Goal: Transaction & Acquisition: Purchase product/service

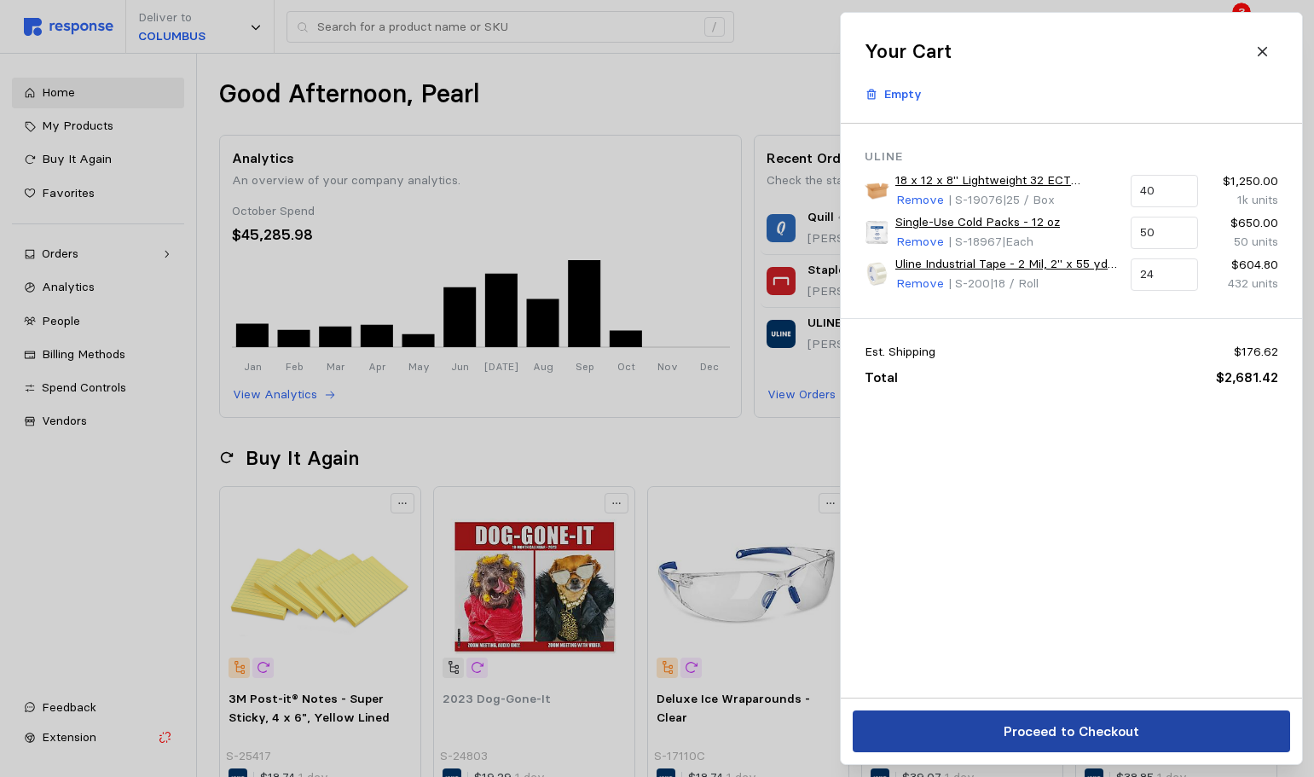
click at [1160, 721] on button "Proceed to Checkout" at bounding box center [1071, 731] width 437 height 42
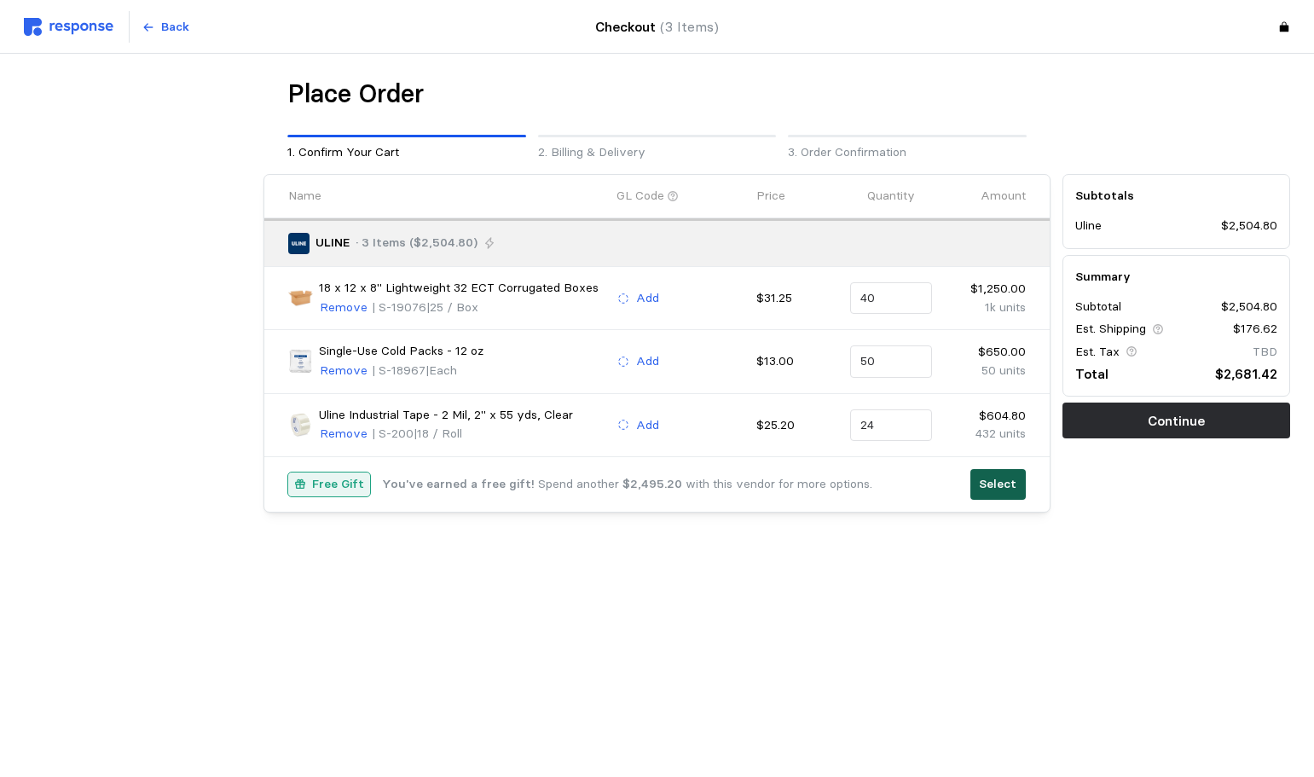
click at [994, 478] on p "Select" at bounding box center [998, 484] width 38 height 19
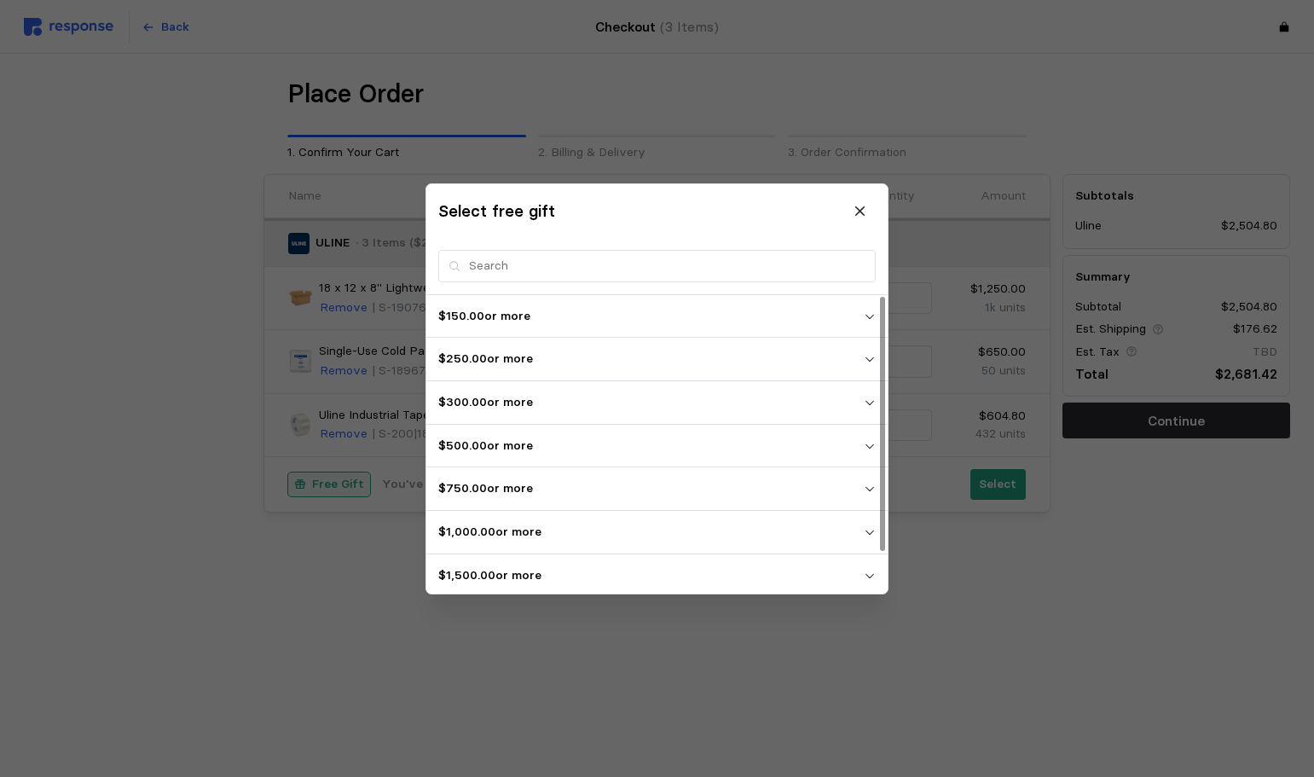
click at [575, 572] on p "$1,500.00 or more" at bounding box center [650, 574] width 425 height 19
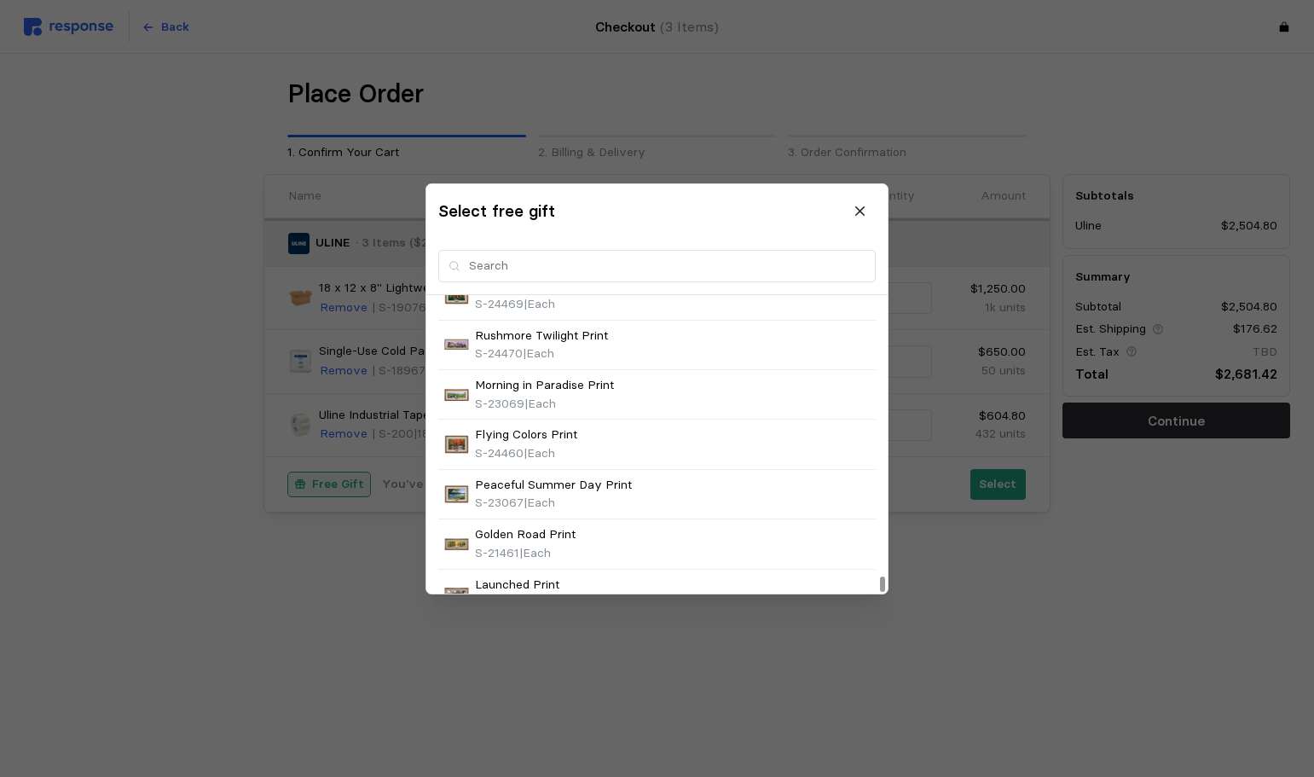
scroll to position [5721, 0]
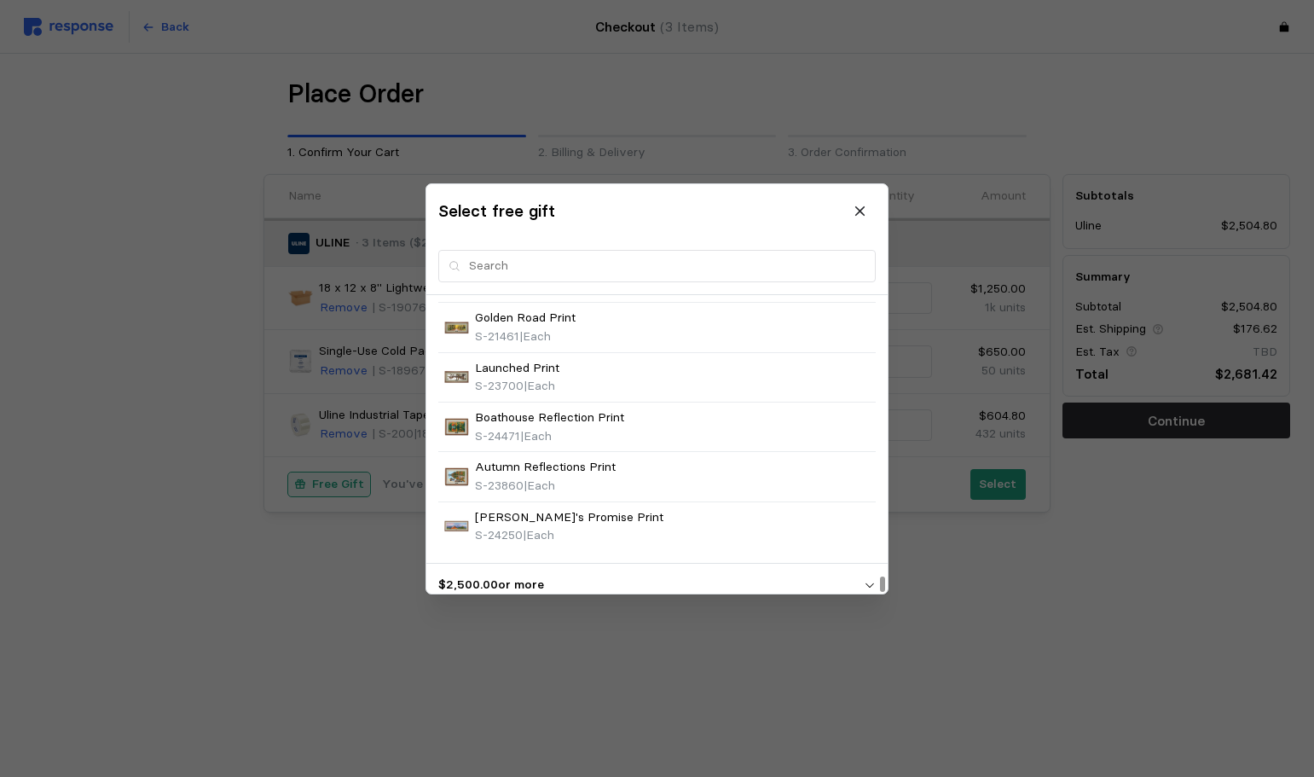
click at [584, 575] on p "$2,500.00 or more" at bounding box center [650, 584] width 425 height 19
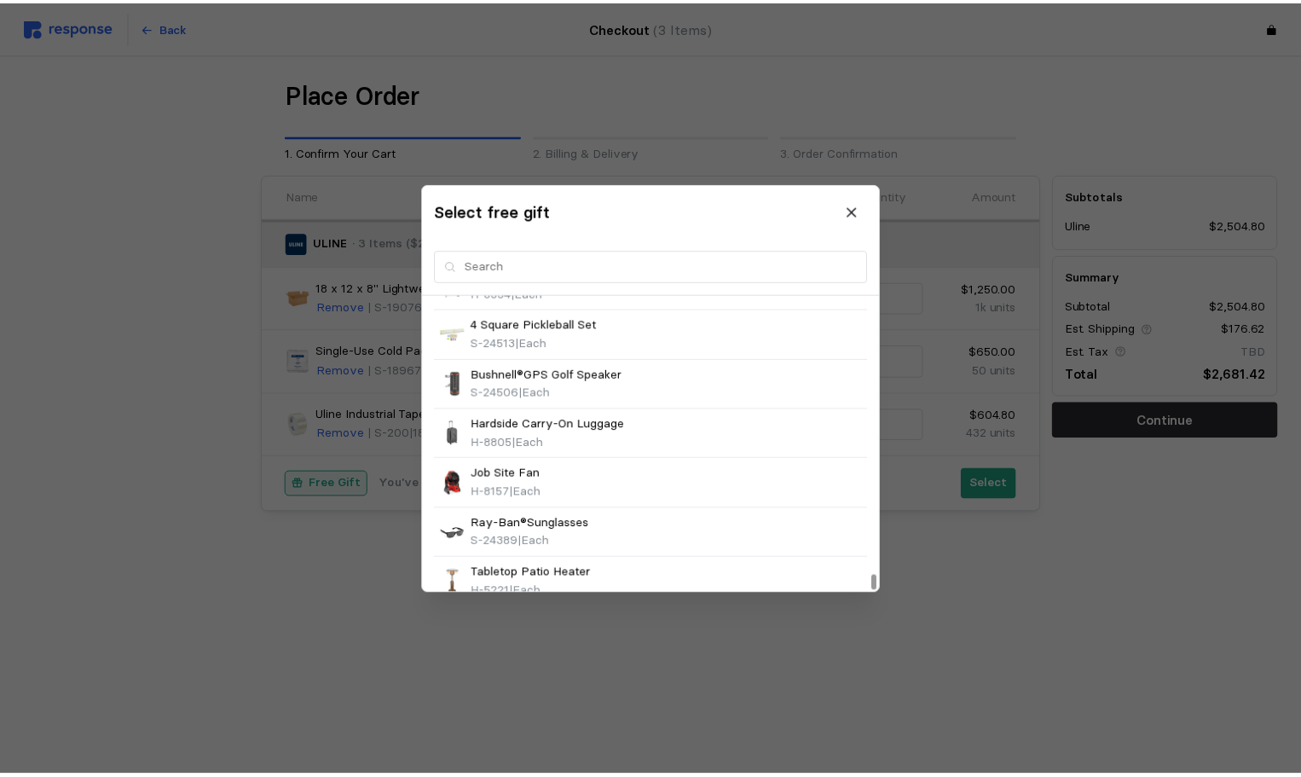
scroll to position [5948, 0]
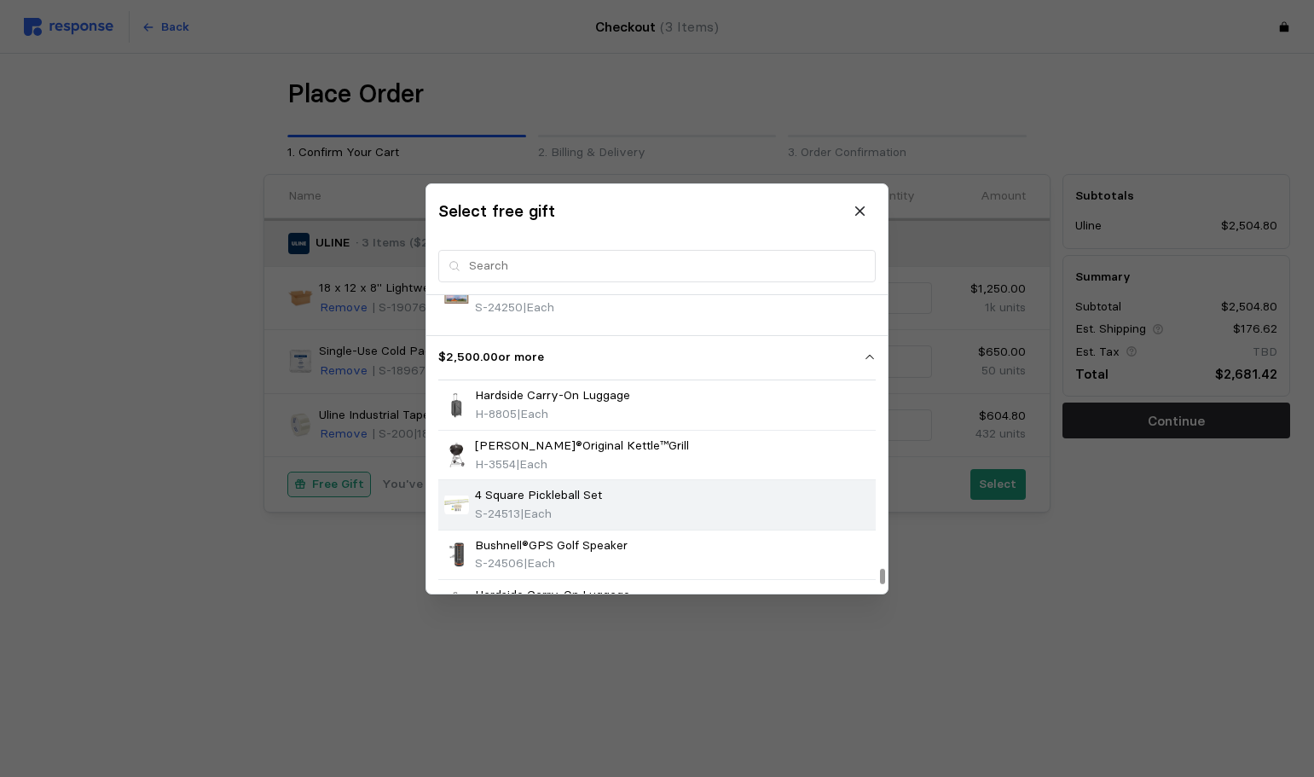
click at [517, 486] on p "4 Square Pickleball Set" at bounding box center [538, 495] width 127 height 19
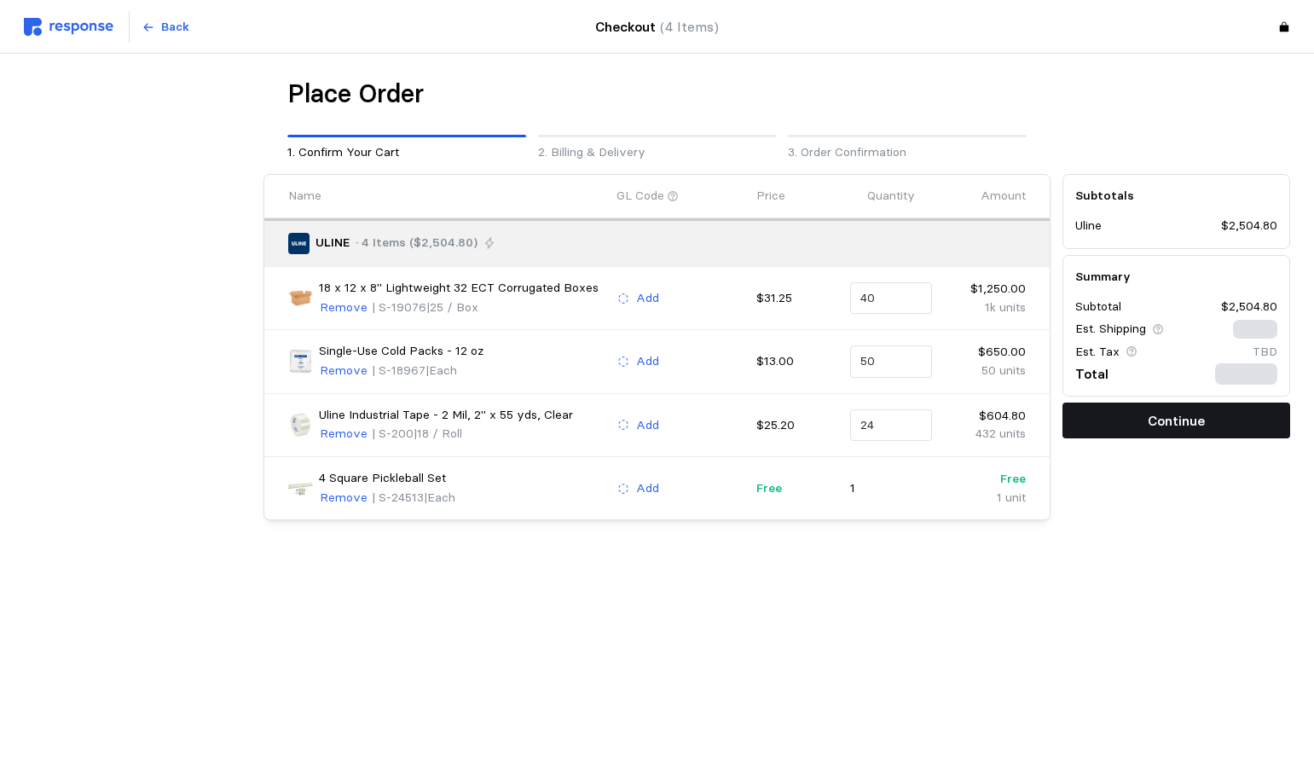
click at [1142, 412] on button "Continue" at bounding box center [1176, 420] width 228 height 36
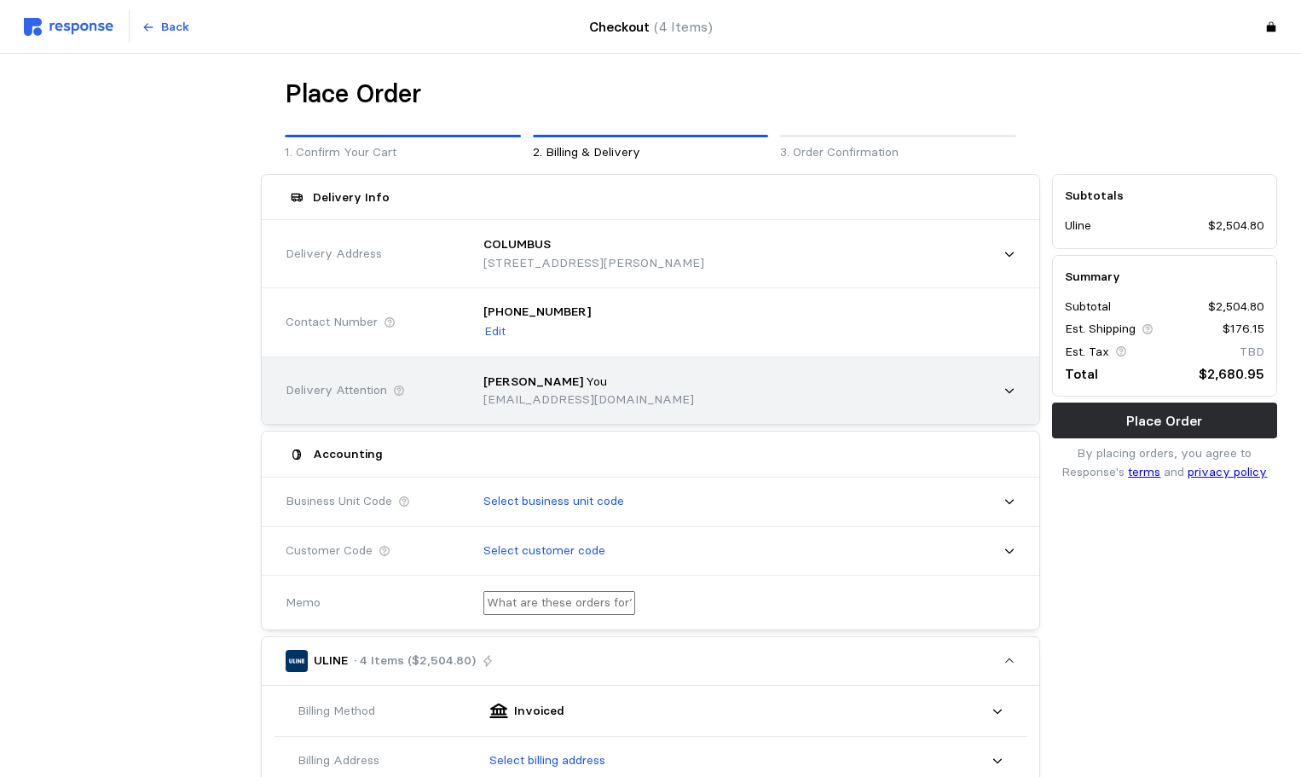
scroll to position [85, 0]
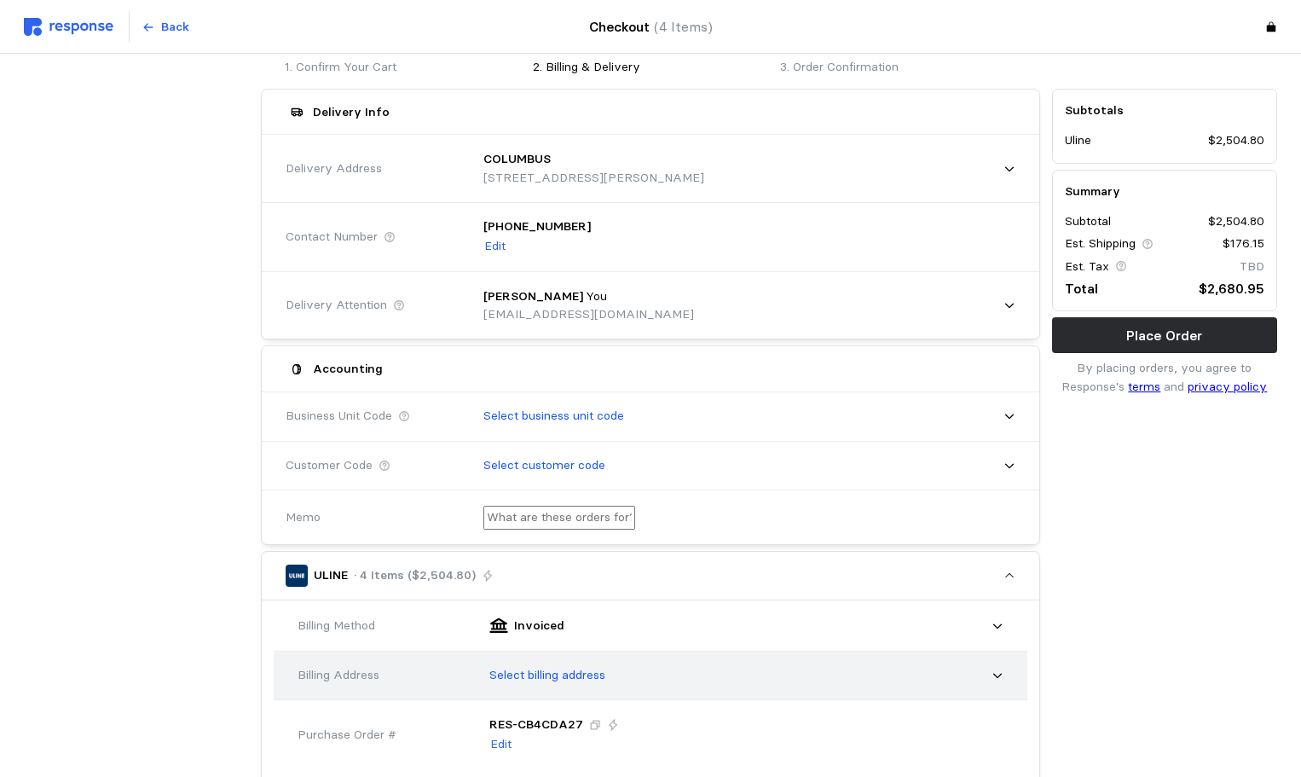
click at [577, 683] on p "Select billing address" at bounding box center [547, 675] width 116 height 19
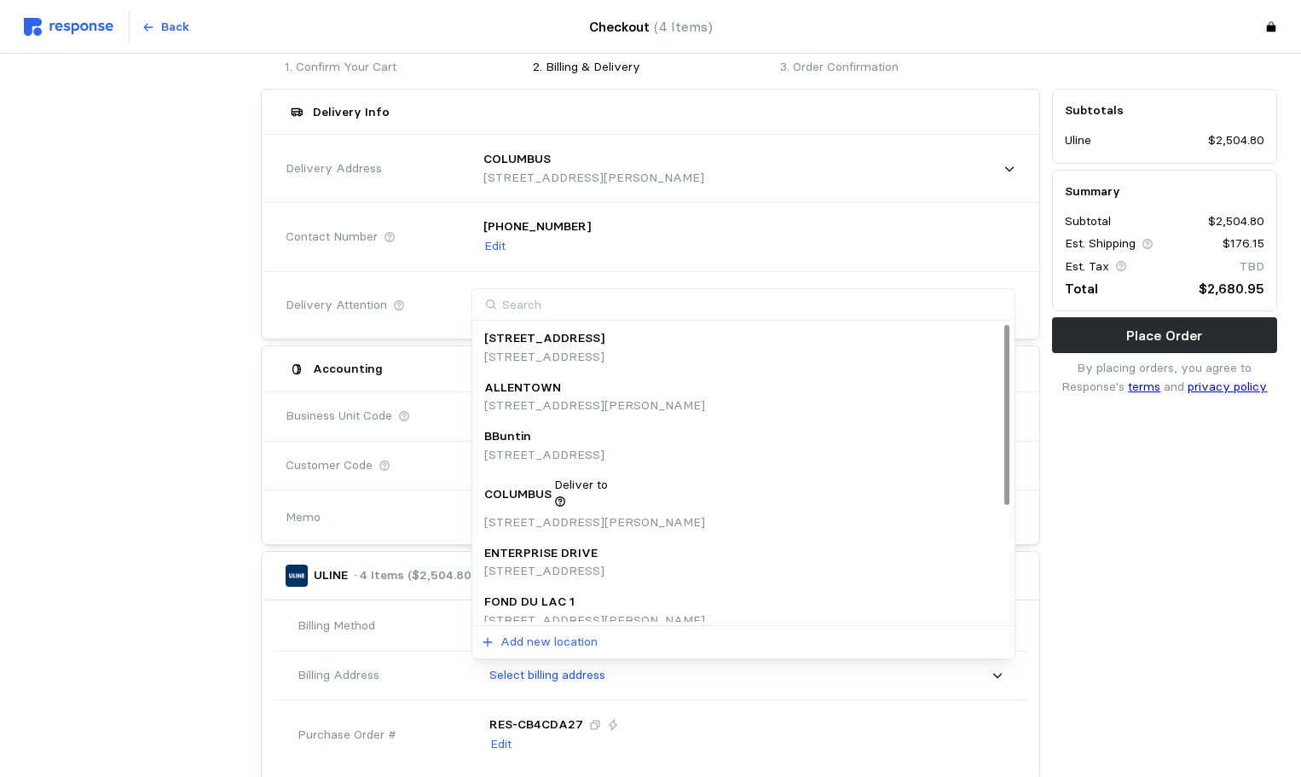
click at [587, 483] on p "Deliver to" at bounding box center [581, 485] width 54 height 19
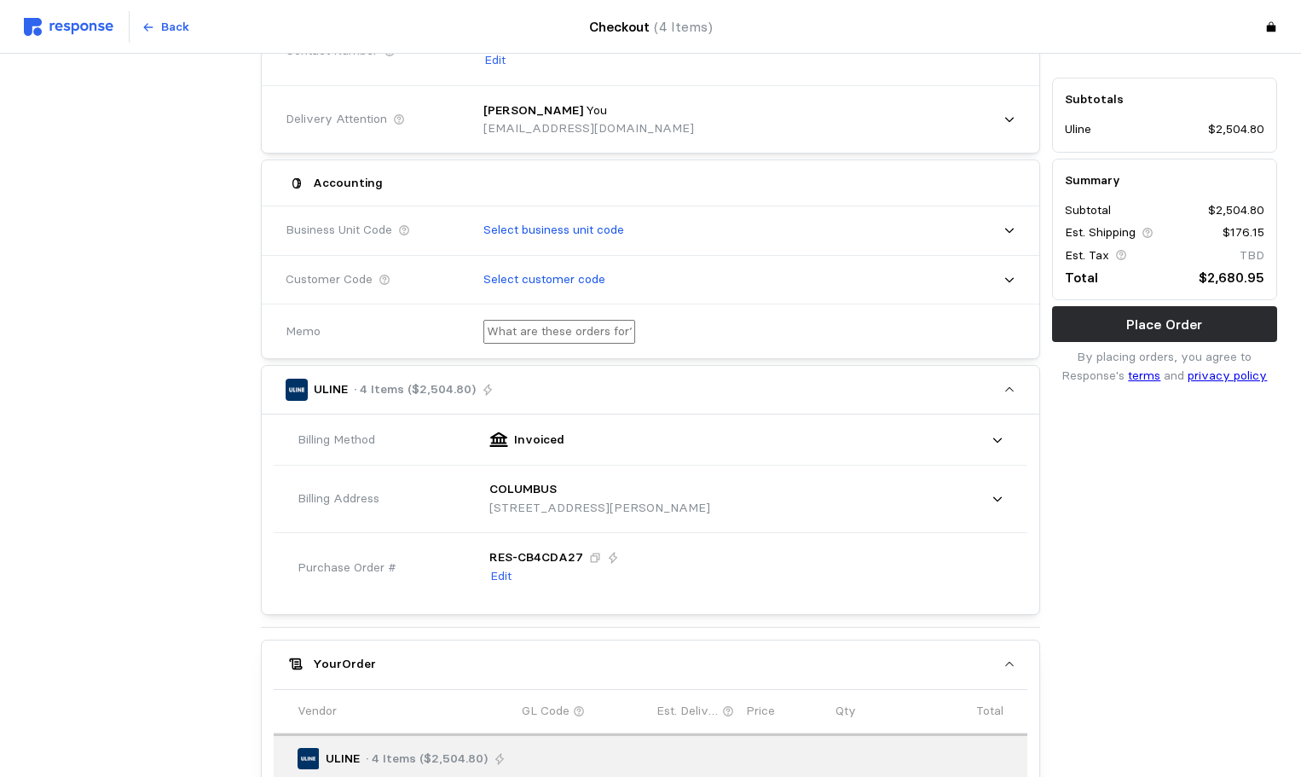
scroll to position [15, 0]
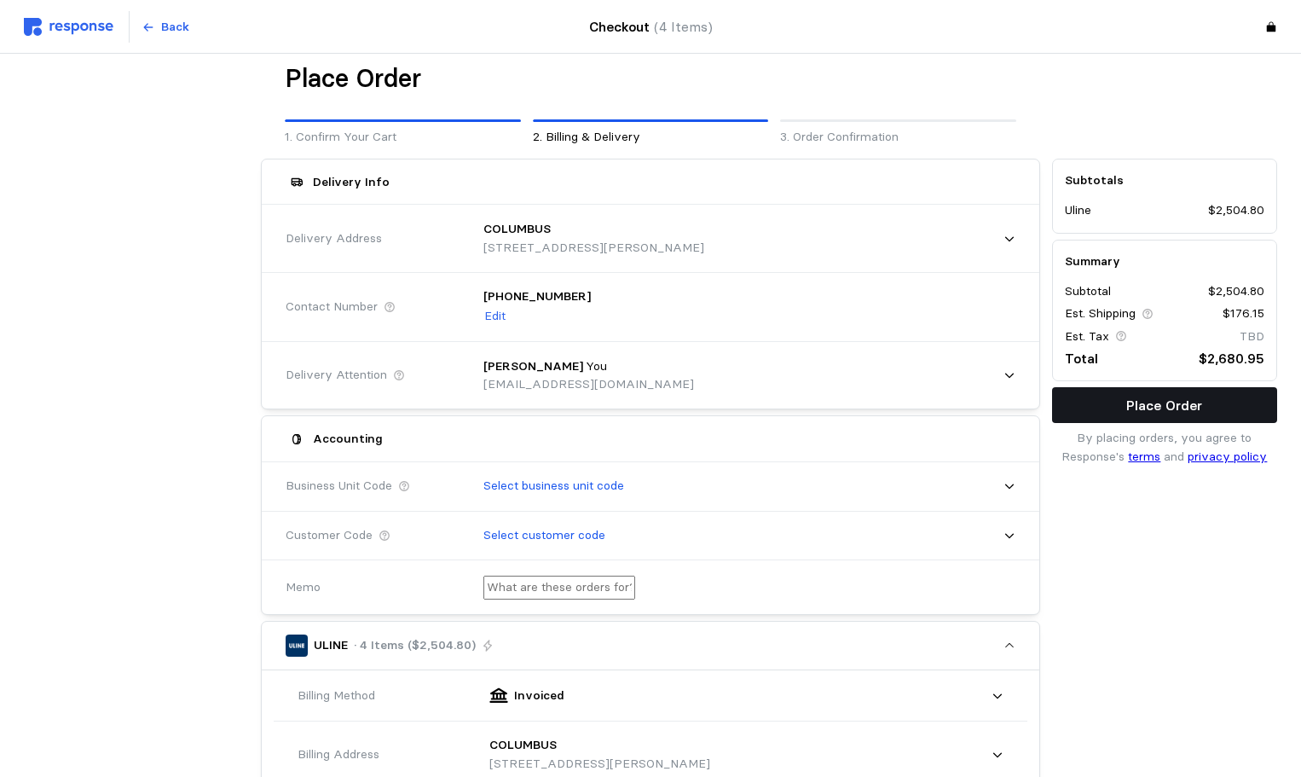
click at [1164, 398] on p "Place Order" at bounding box center [1164, 405] width 76 height 21
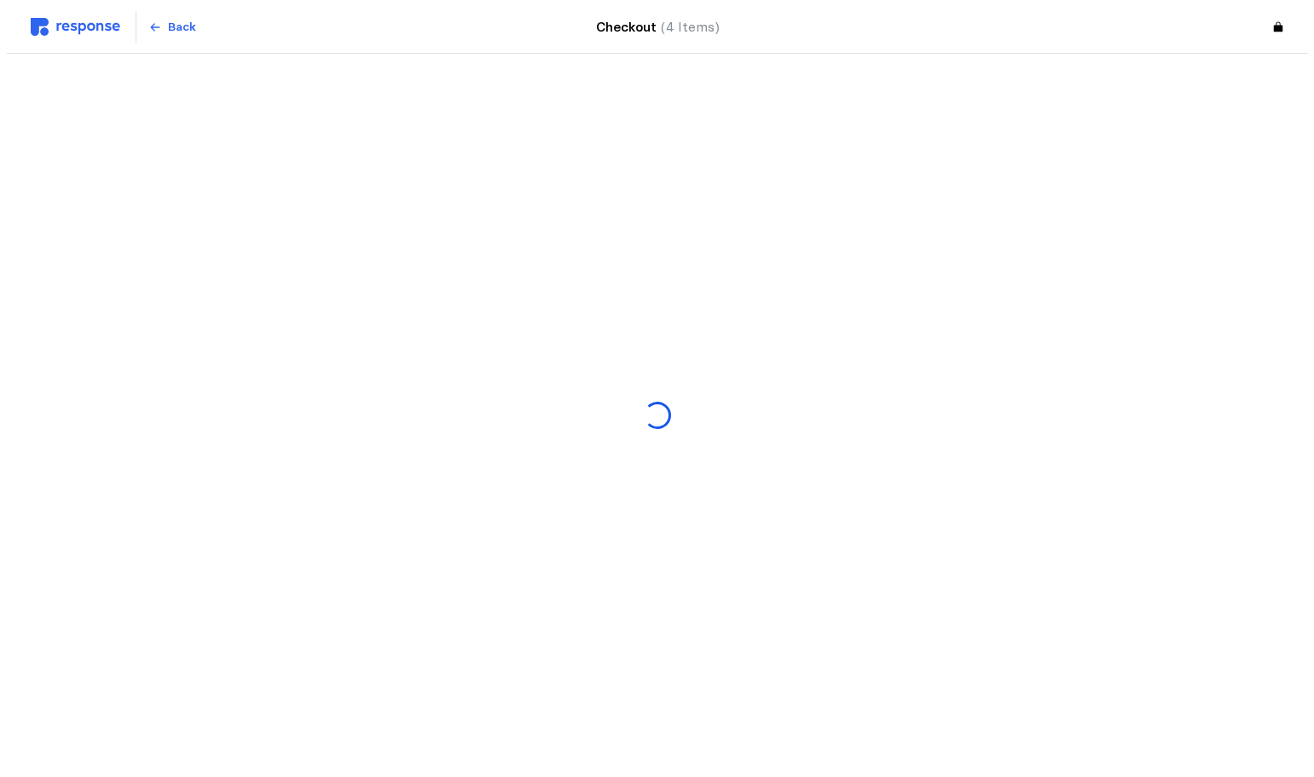
scroll to position [0, 0]
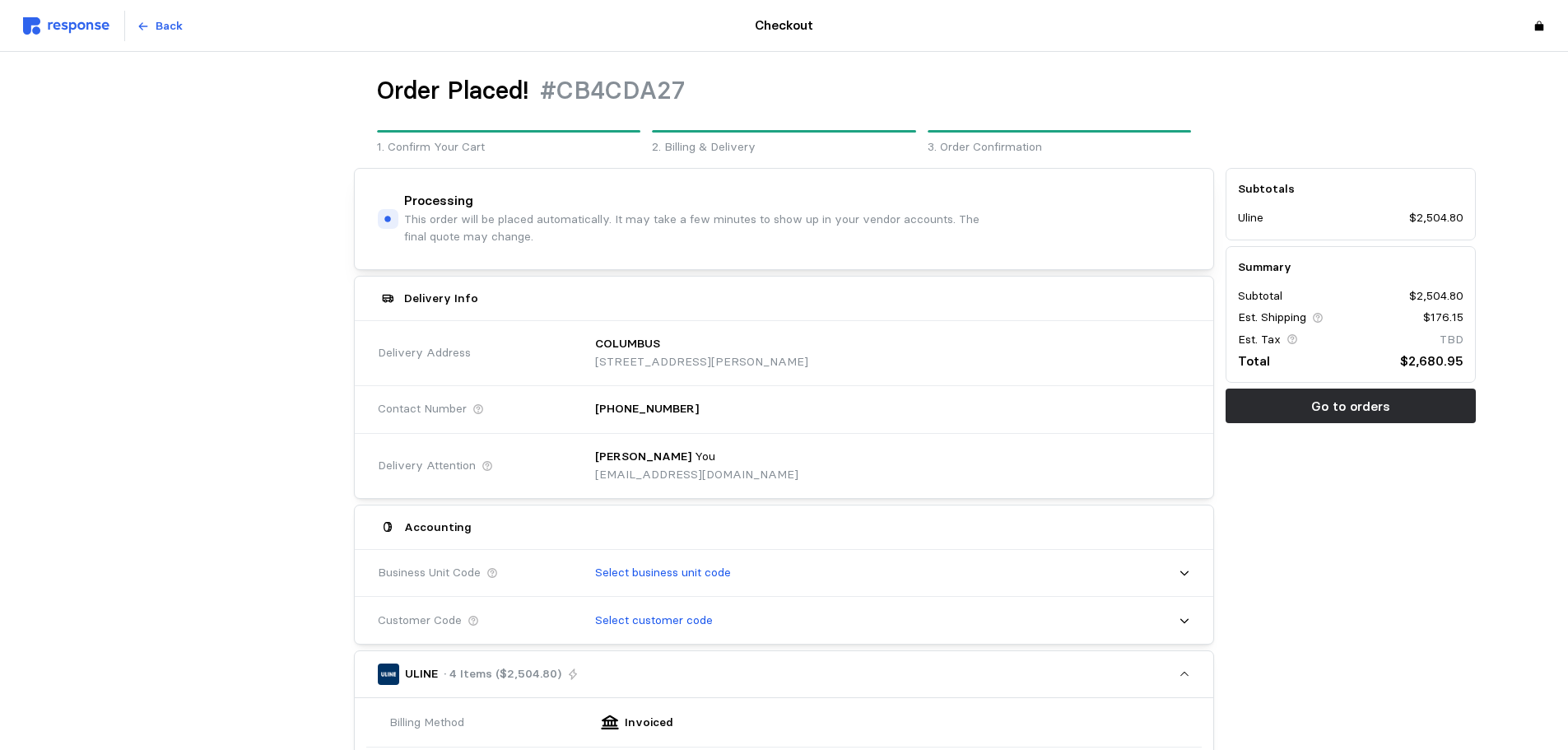
click at [80, 26] on img at bounding box center [67, 26] width 87 height 17
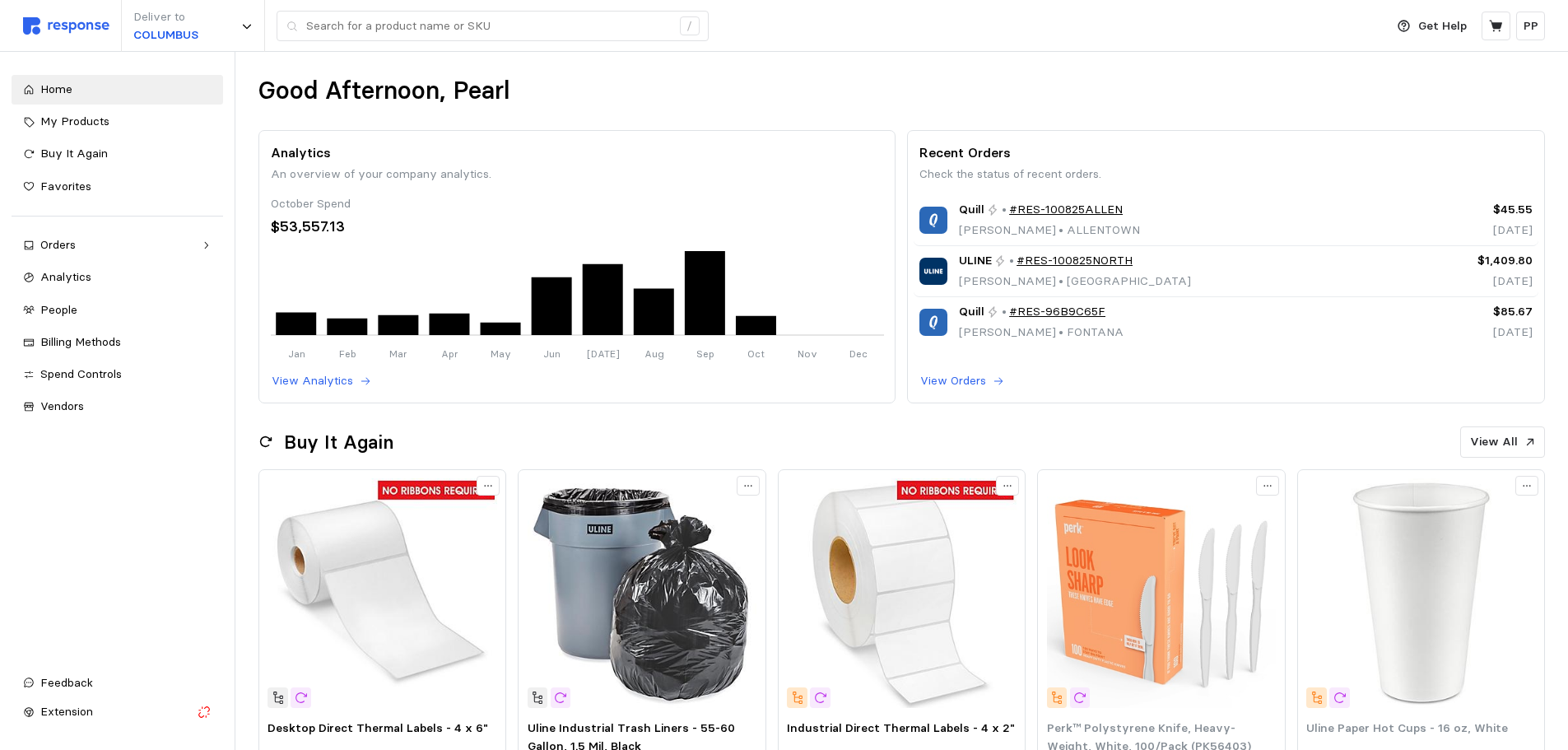
click at [378, 43] on div "Deliver to [GEOGRAPHIC_DATA] /" at bounding box center [700, 26] width 1354 height 52
click at [378, 31] on input "text" at bounding box center [489, 26] width 365 height 30
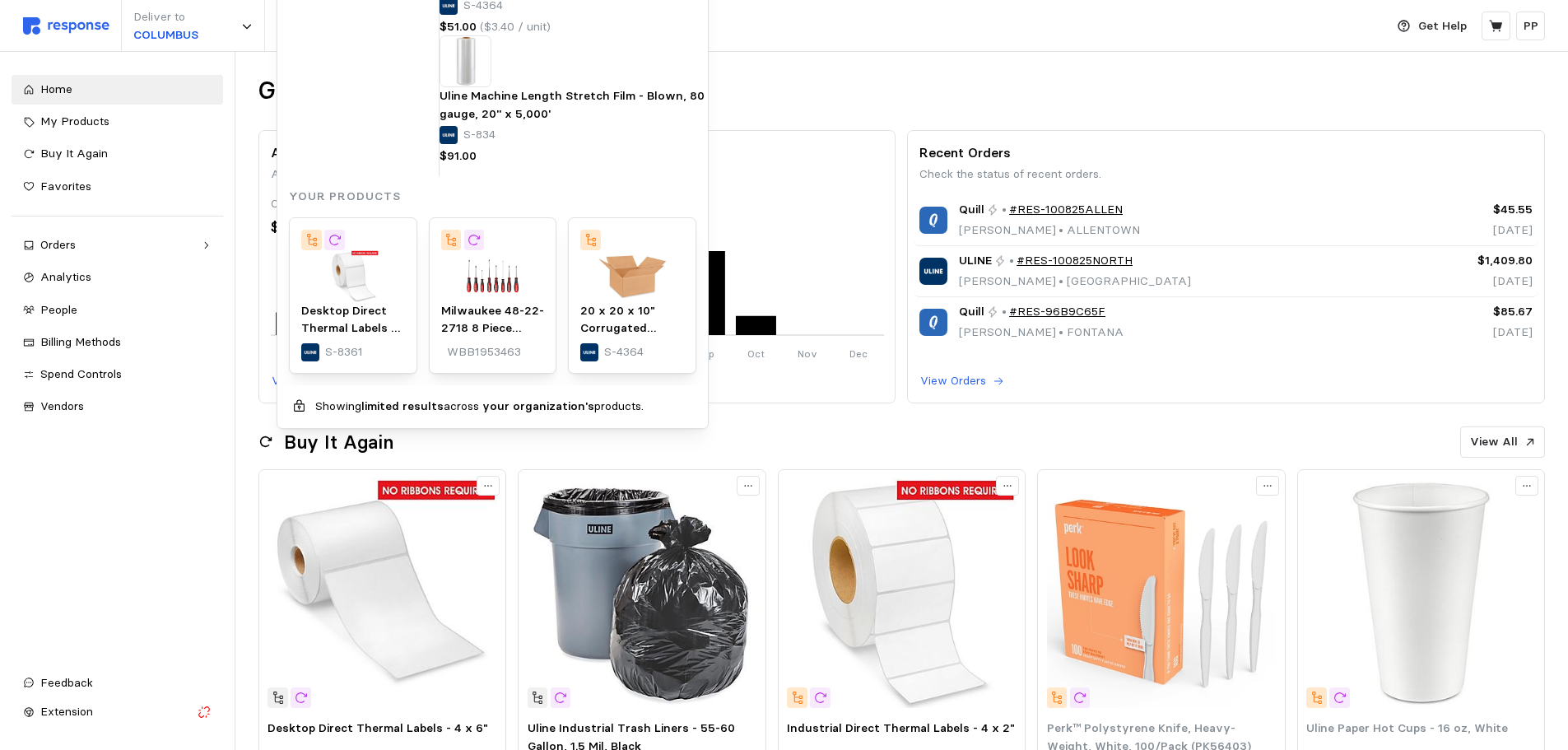
type input "s-8364"
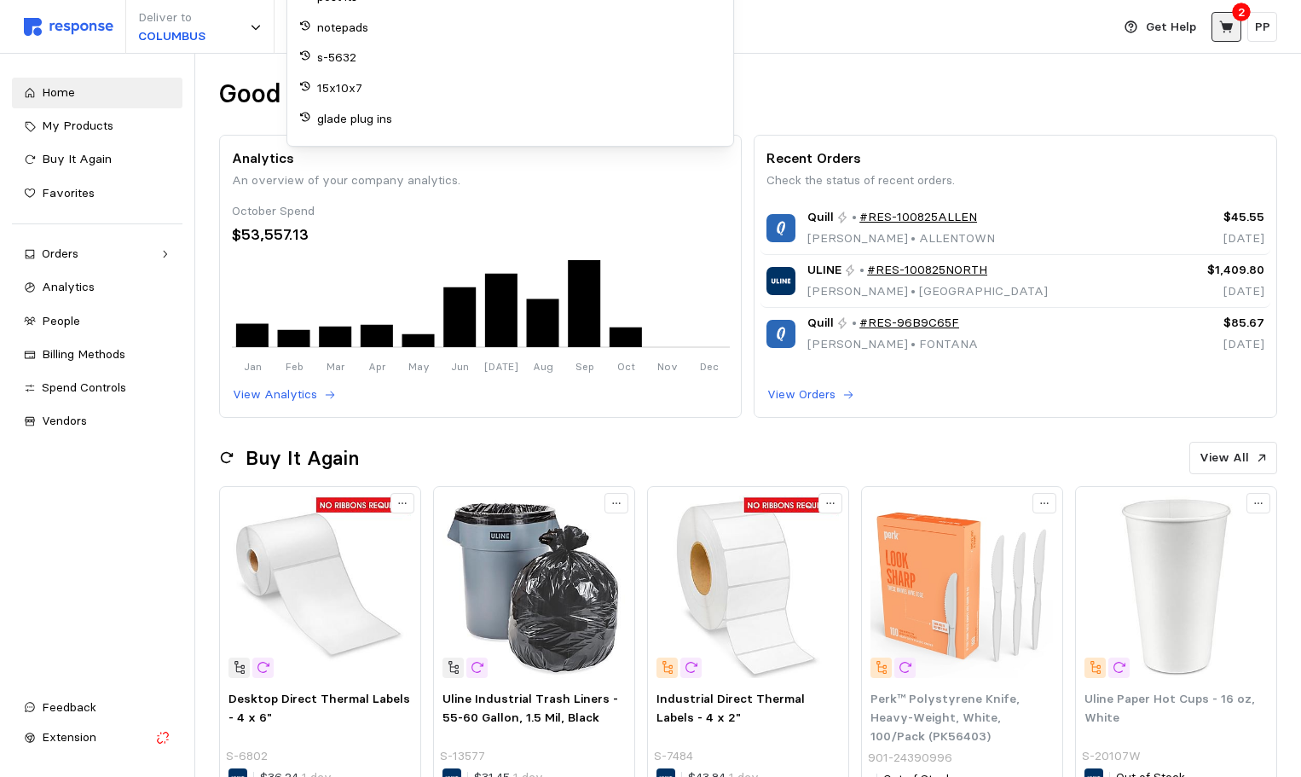
click at [1220, 30] on icon at bounding box center [1226, 27] width 15 height 15
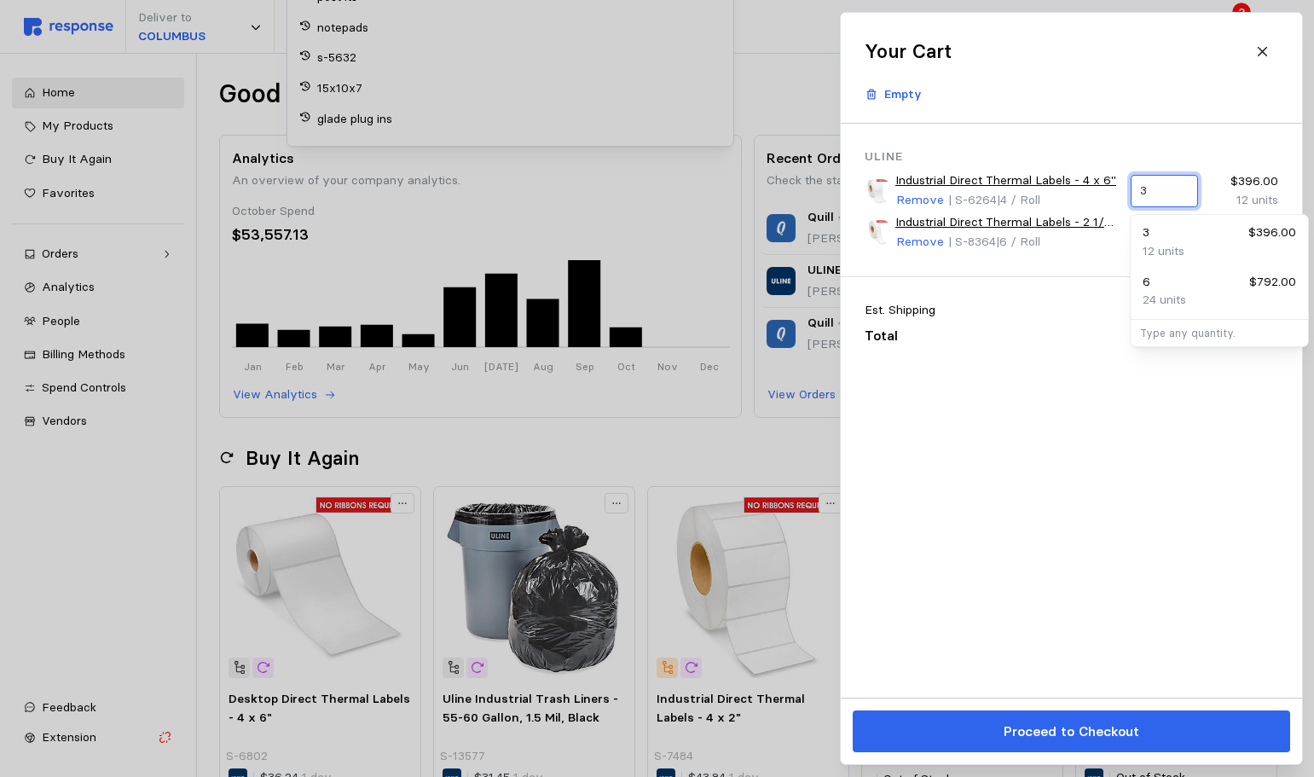
drag, startPoint x: 1154, startPoint y: 192, endPoint x: 1094, endPoint y: 197, distance: 60.7
click at [1094, 197] on div "Industrial Direct Thermal Labels - 4 x 6" Remove | S-6264 | 4 / Roll 3 $396.00 …" at bounding box center [1071, 190] width 425 height 50
type input "6"
click at [1193, 222] on div "6 $792.00 24 units" at bounding box center [1219, 241] width 171 height 49
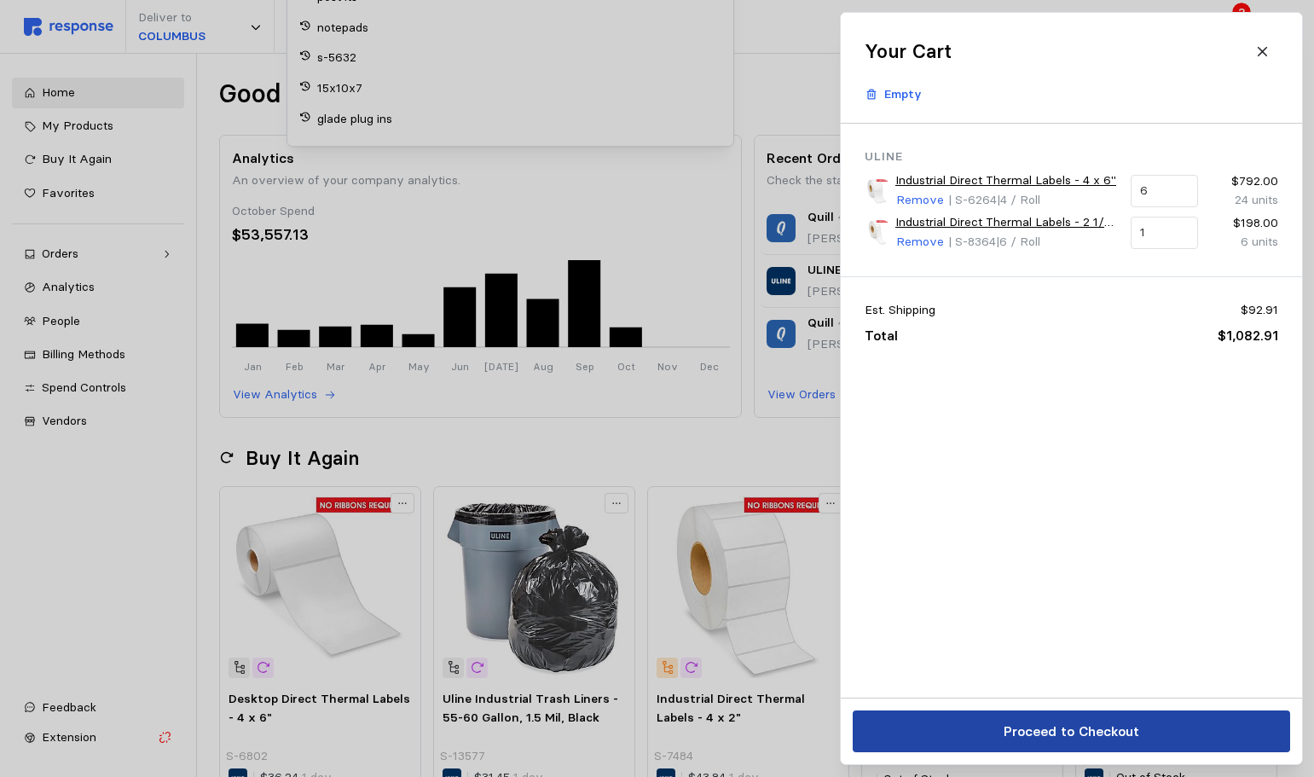
click at [1076, 720] on p "Proceed to Checkout" at bounding box center [1071, 730] width 136 height 21
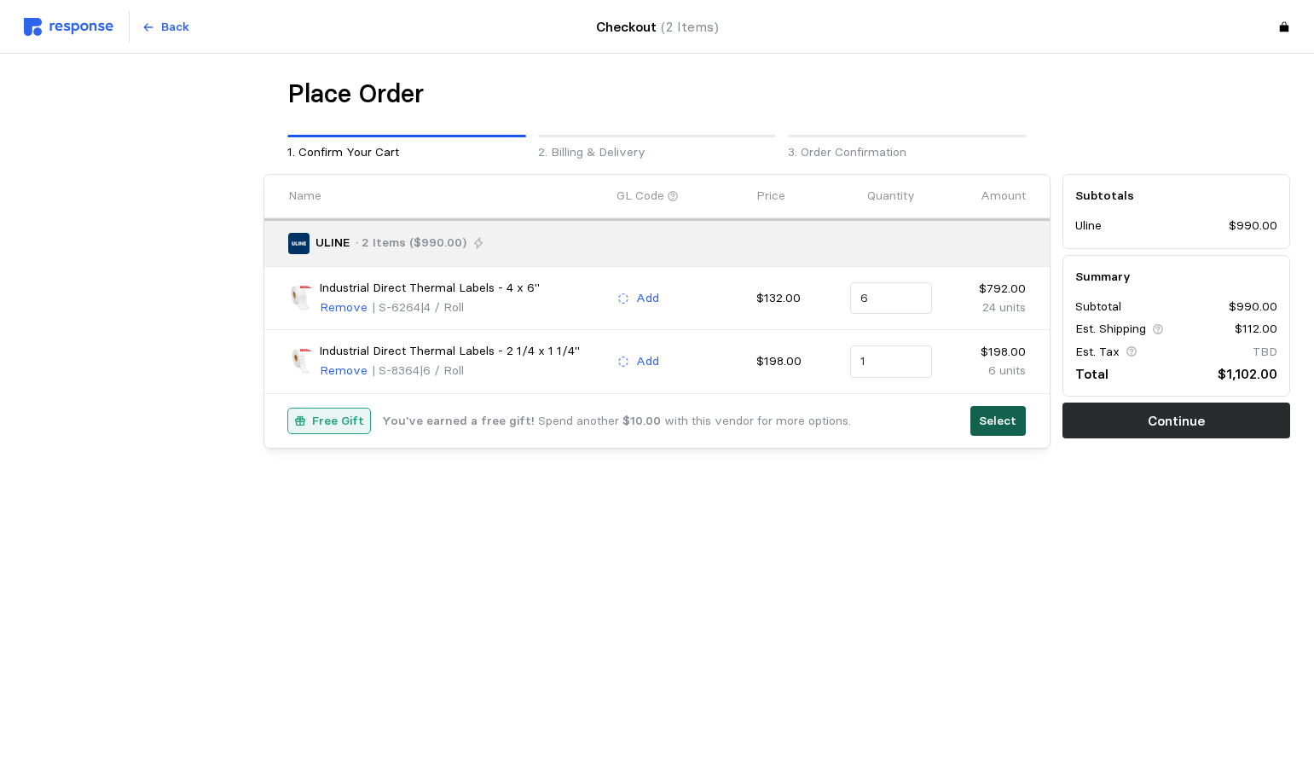
click at [1003, 430] on p "Select" at bounding box center [998, 421] width 38 height 19
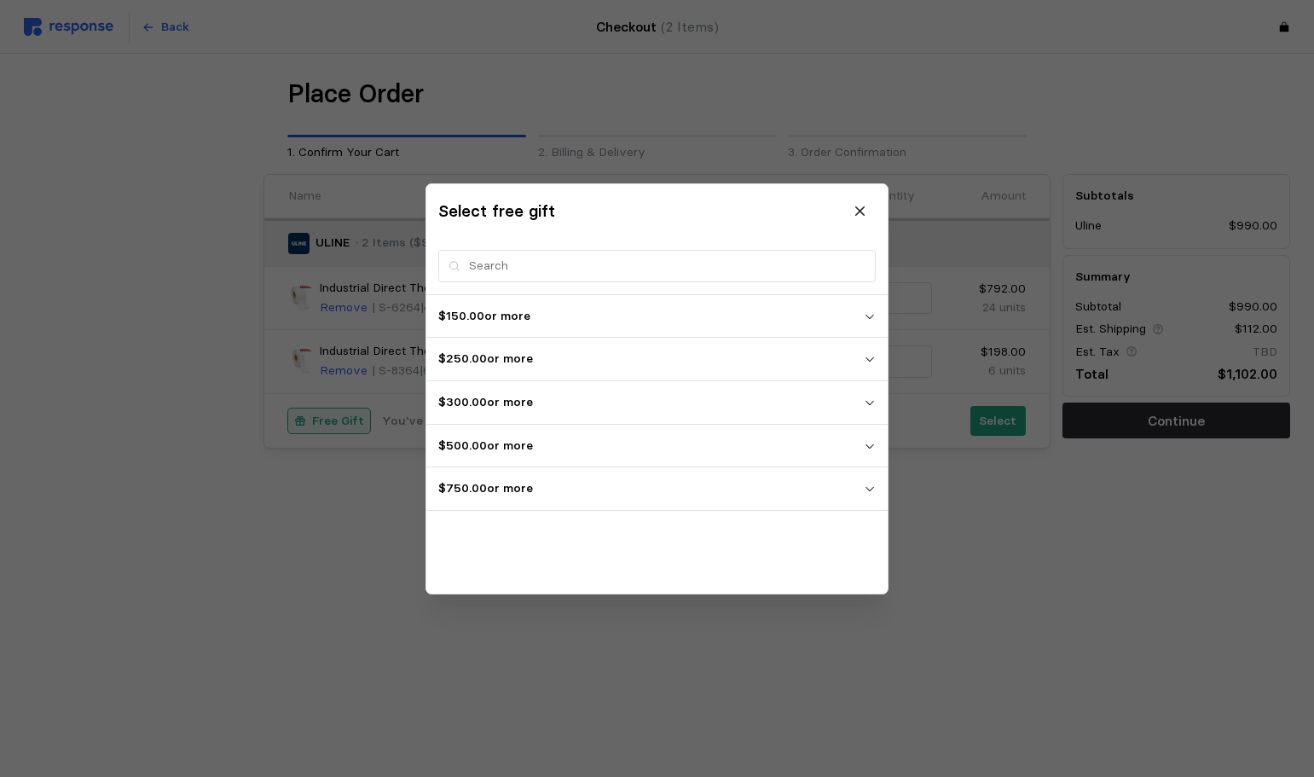
click at [632, 479] on p "$750.00 or more" at bounding box center [650, 488] width 425 height 19
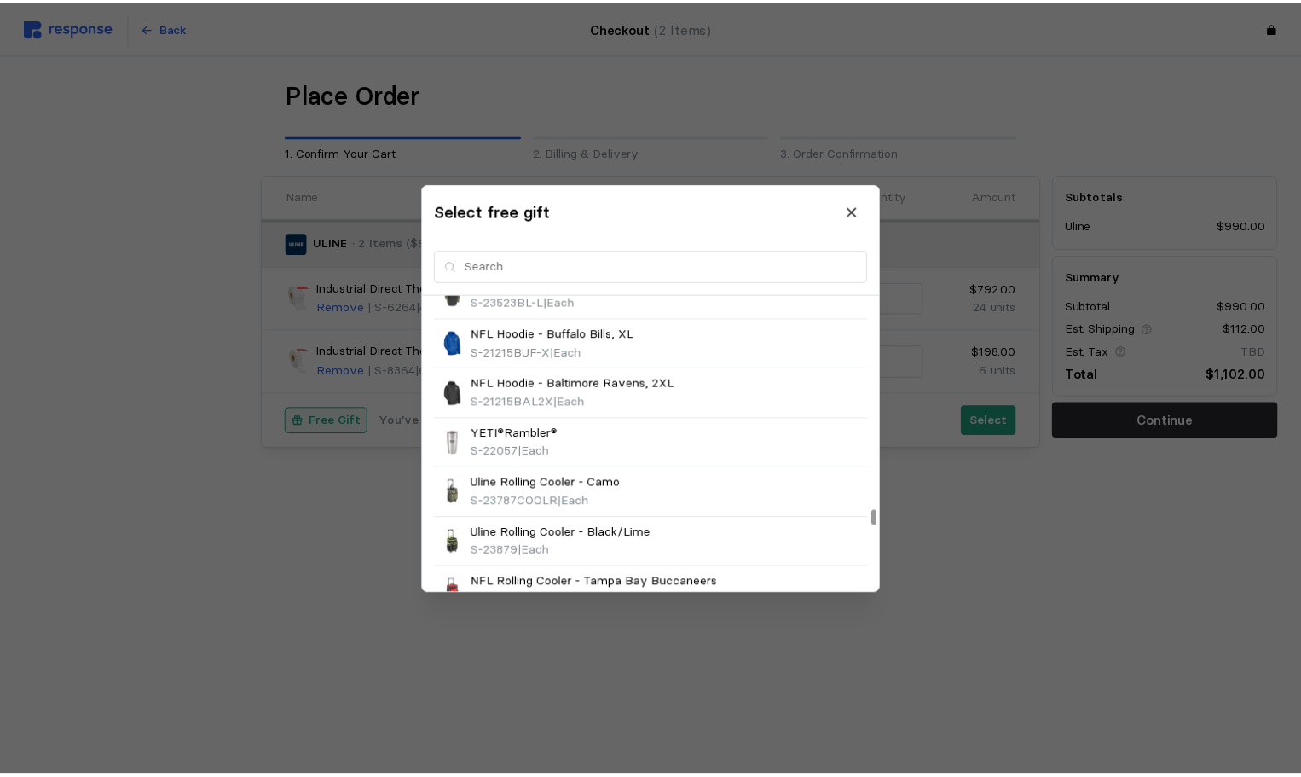
scroll to position [13172, 0]
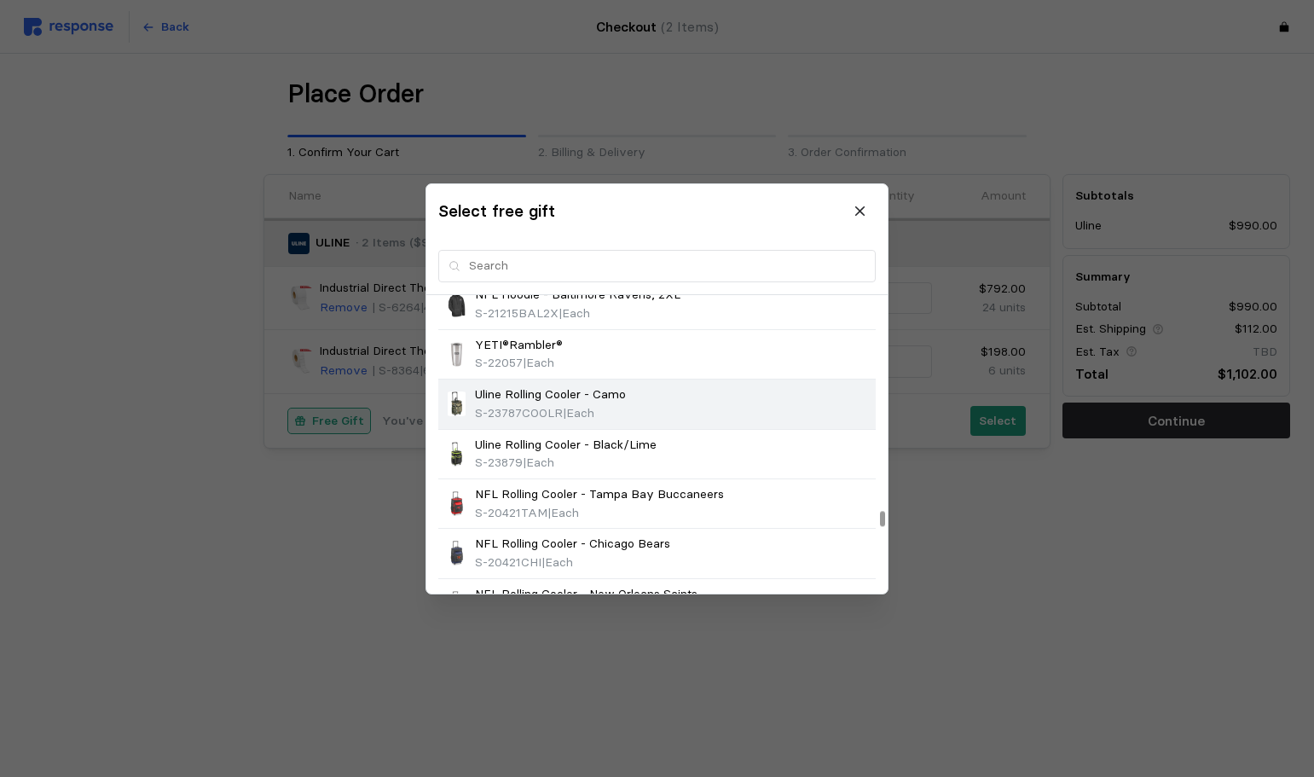
click at [535, 414] on span "S-23787COOLR" at bounding box center [519, 411] width 88 height 15
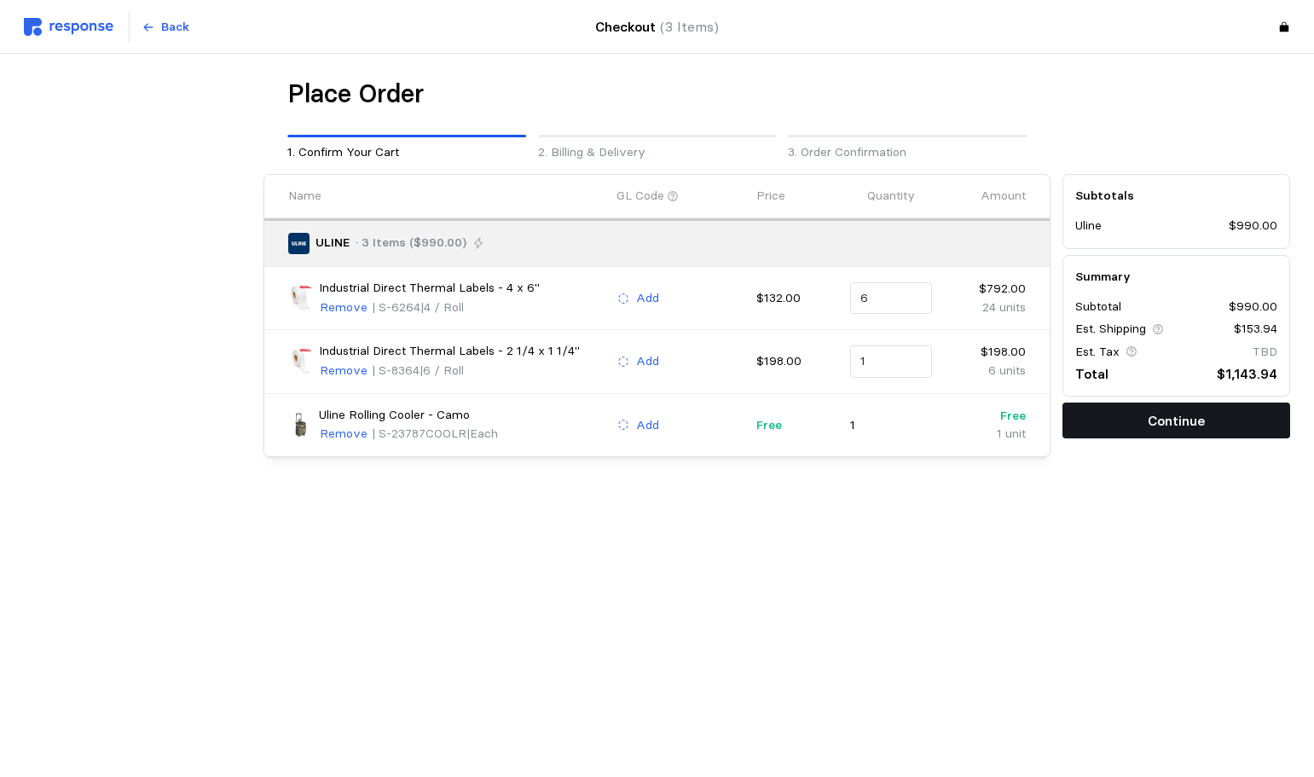
click at [1264, 417] on button "Continue" at bounding box center [1176, 420] width 228 height 36
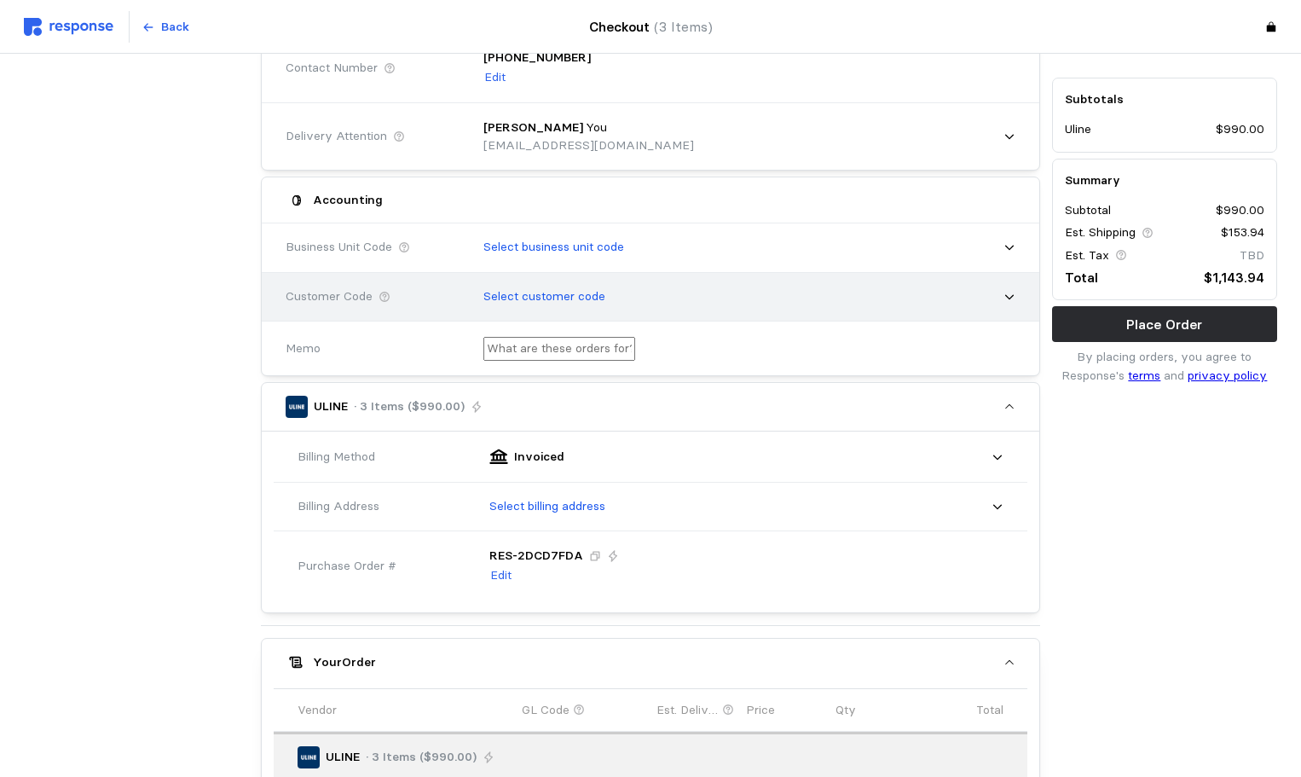
scroll to position [256, 0]
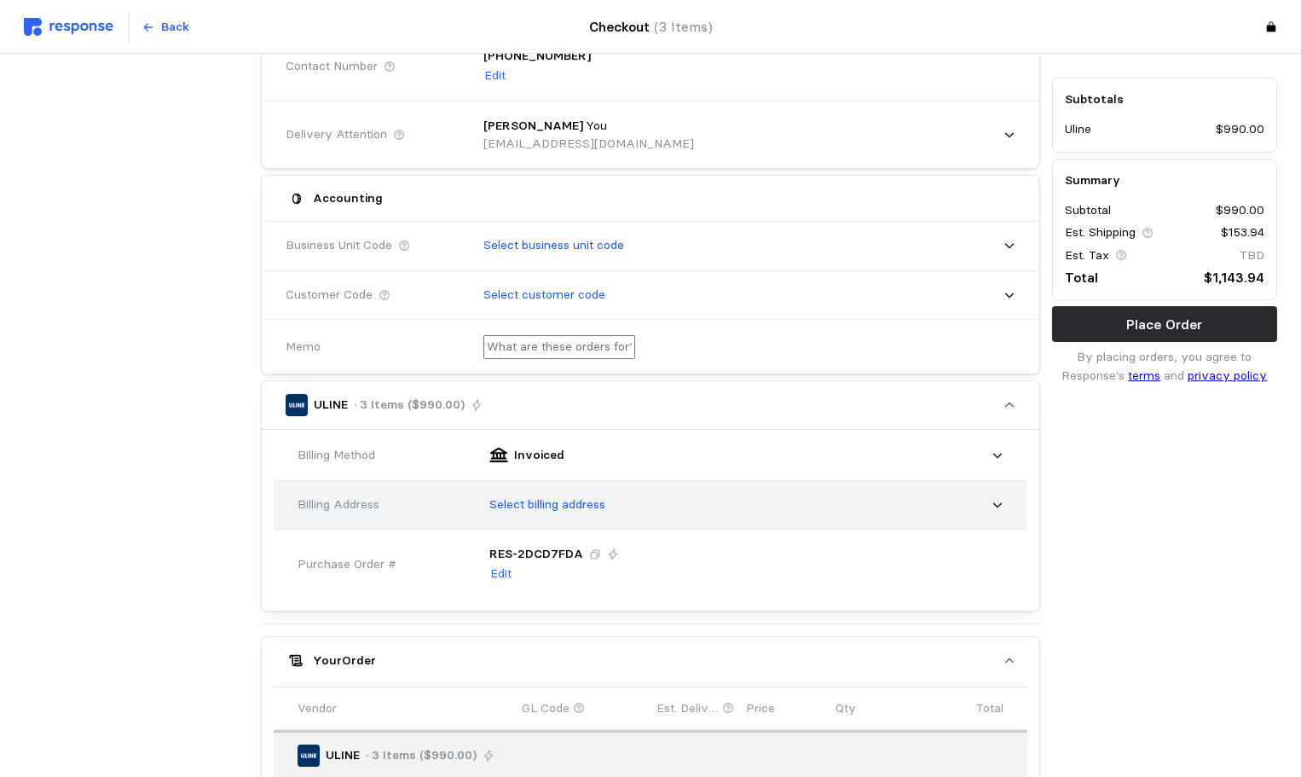
click at [607, 511] on div "Select billing address" at bounding box center [740, 504] width 526 height 43
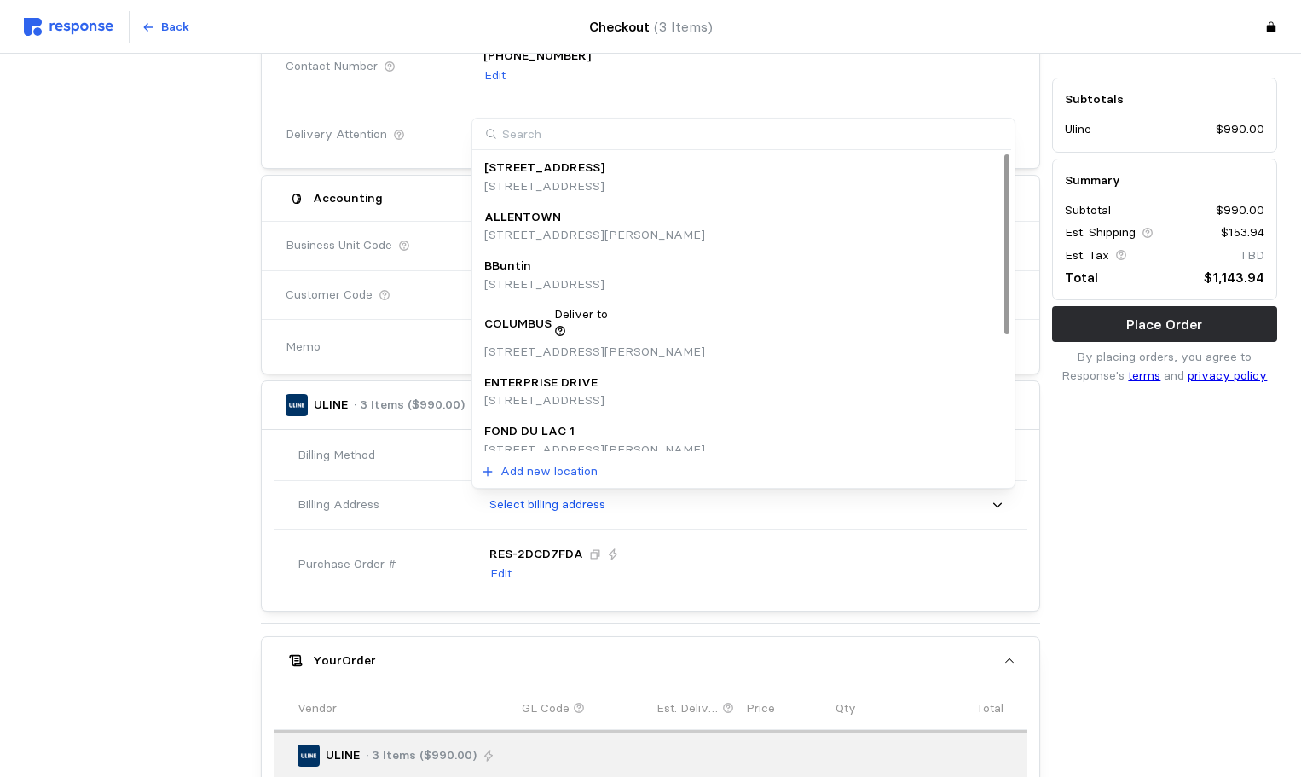
click at [636, 319] on div "COLUMBUS Deliver to" at bounding box center [594, 323] width 221 height 37
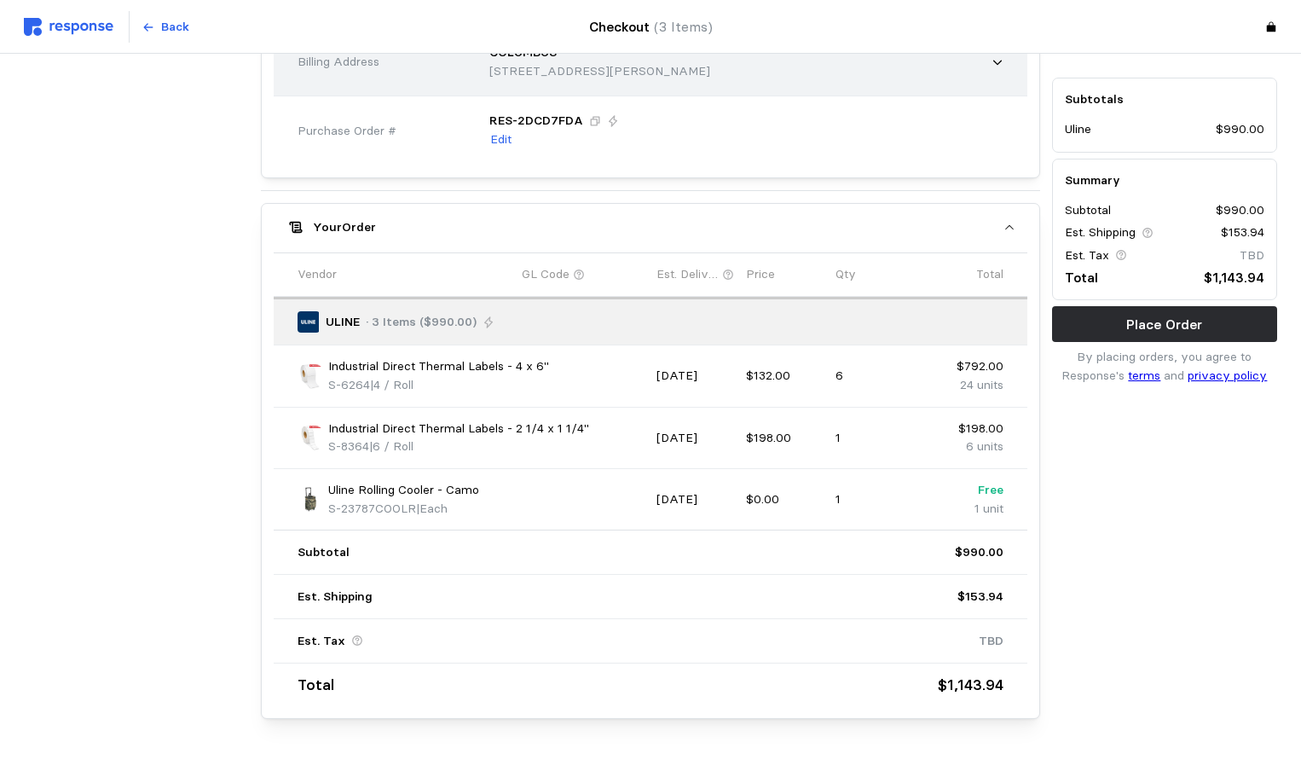
scroll to position [721, 0]
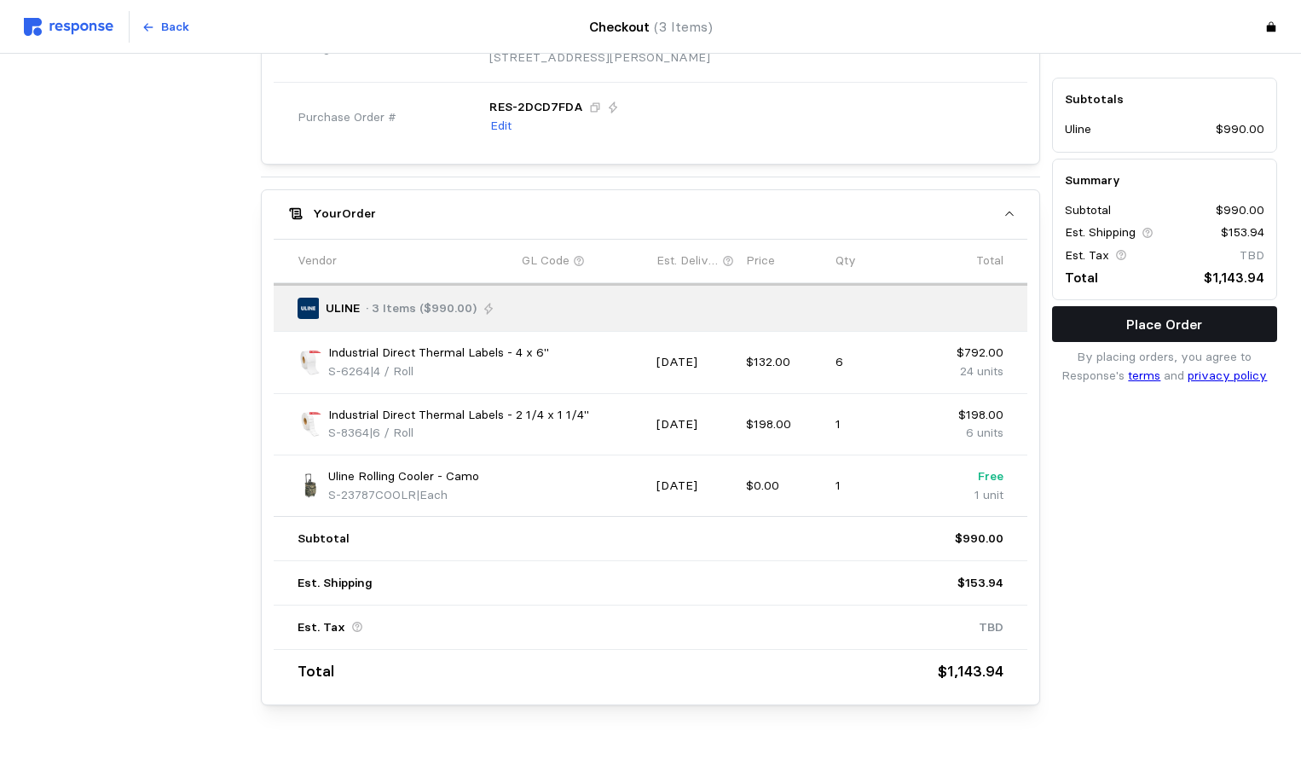
click at [1167, 333] on p "Place Order" at bounding box center [1164, 324] width 76 height 21
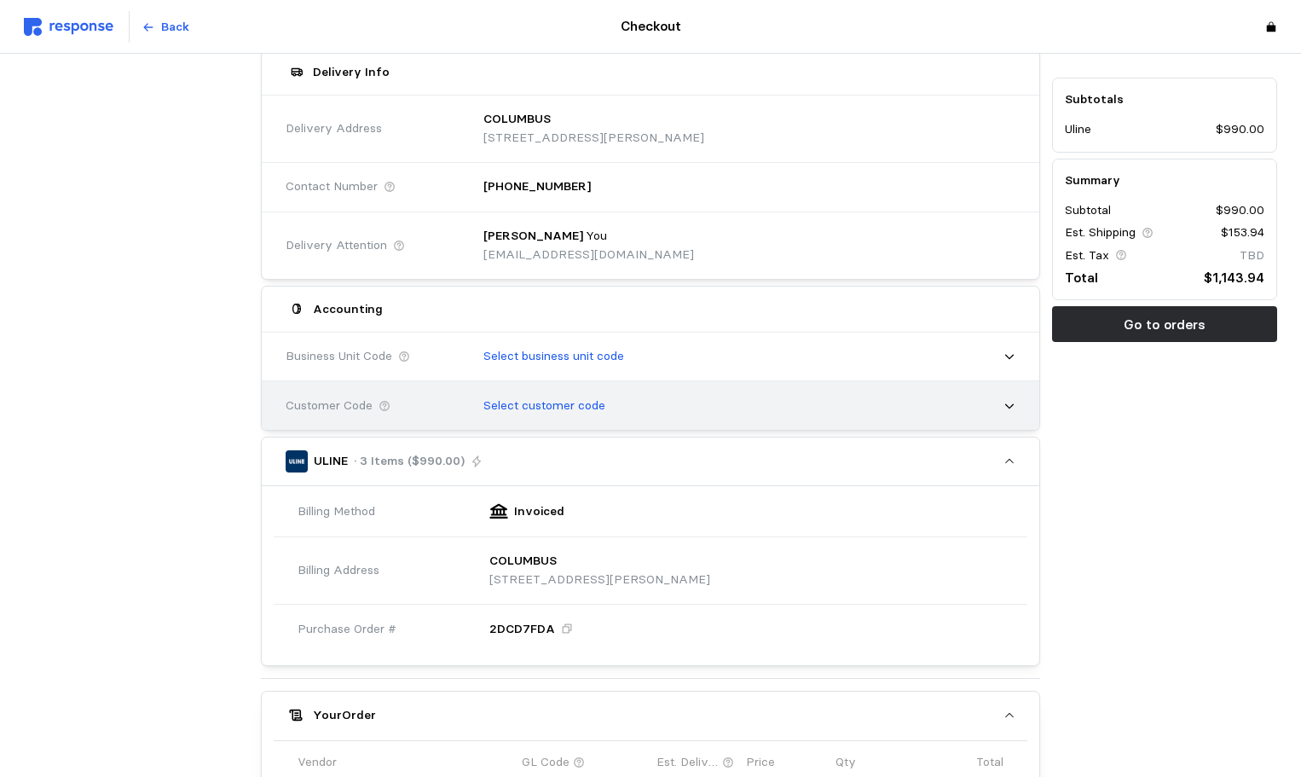
scroll to position [0, 0]
